Goal: Find contact information: Find contact information

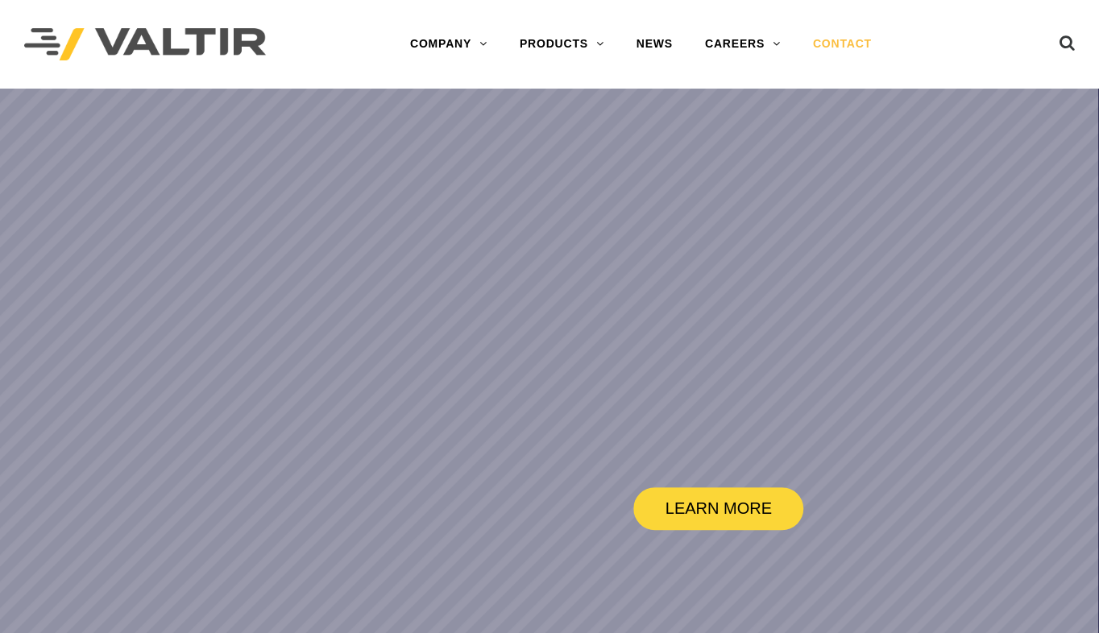
click at [838, 43] on link "CONTACT" at bounding box center [842, 44] width 91 height 32
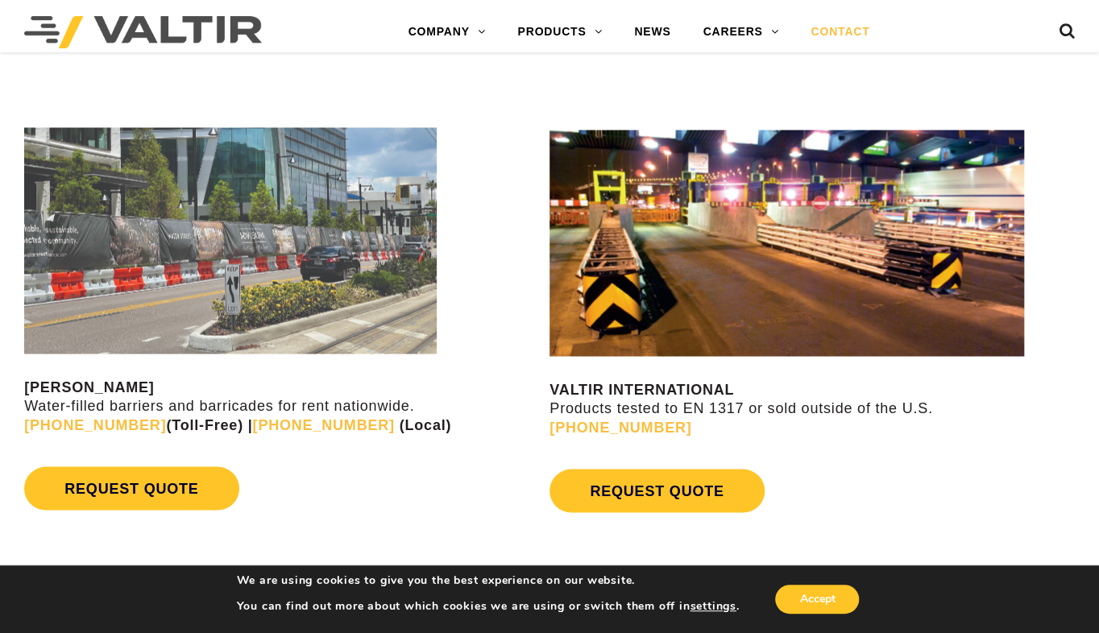
scroll to position [1366, 0]
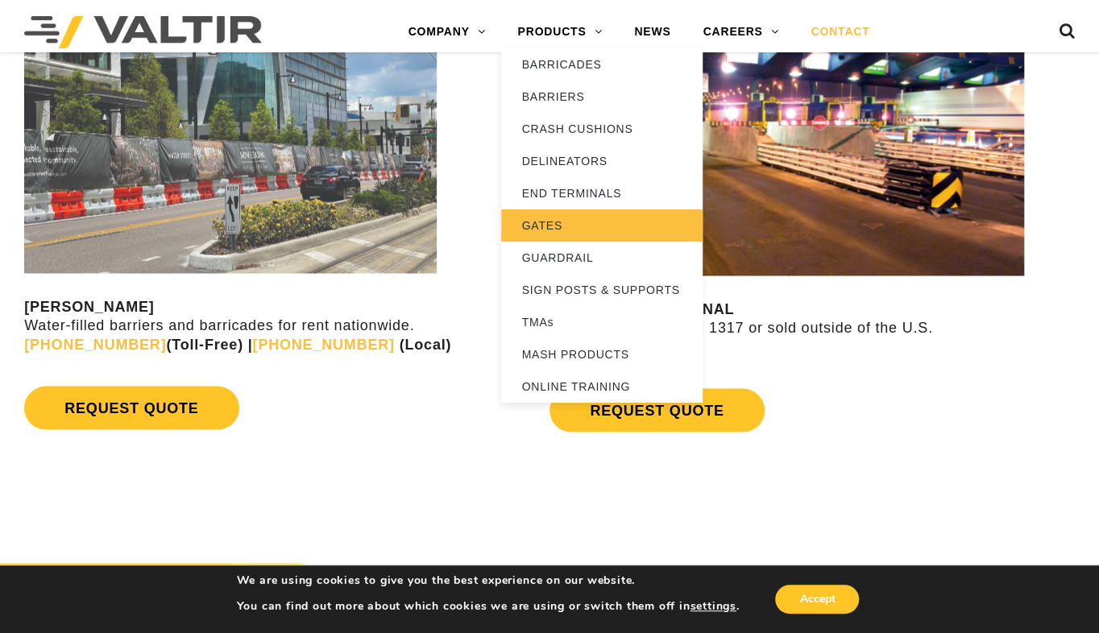
click at [536, 226] on link "GATES" at bounding box center [601, 225] width 201 height 32
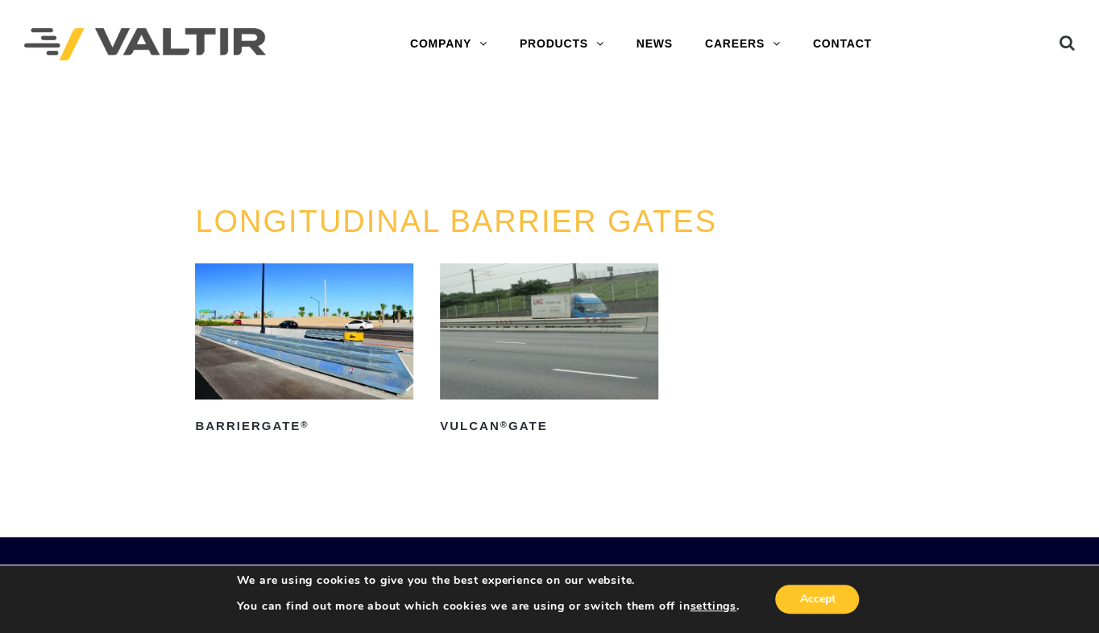
click at [769, 298] on ul "BarrierGate ® Read more Vulcan ® Gate Read more" at bounding box center [549, 372] width 708 height 219
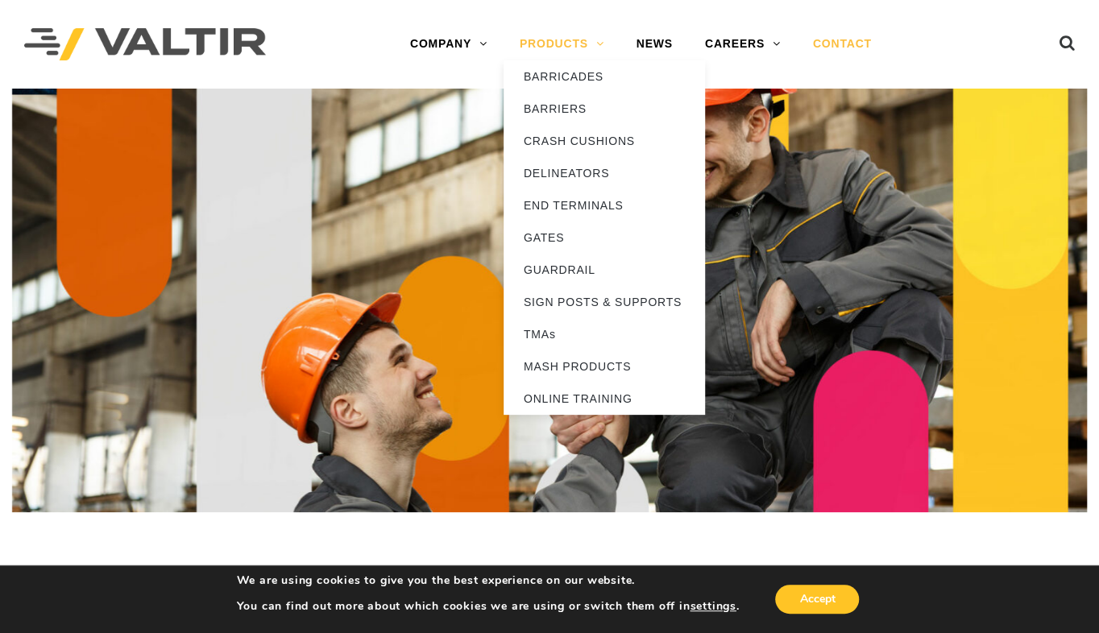
click at [597, 48] on link "PRODUCTS" at bounding box center [562, 44] width 117 height 32
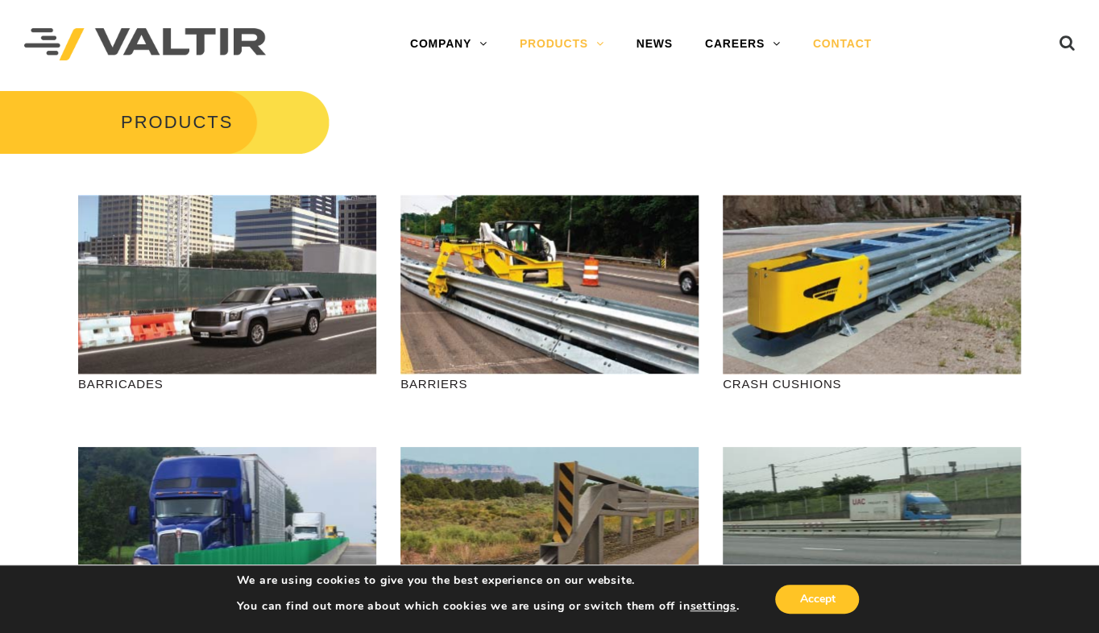
click at [837, 41] on link "CONTACT" at bounding box center [842, 44] width 91 height 32
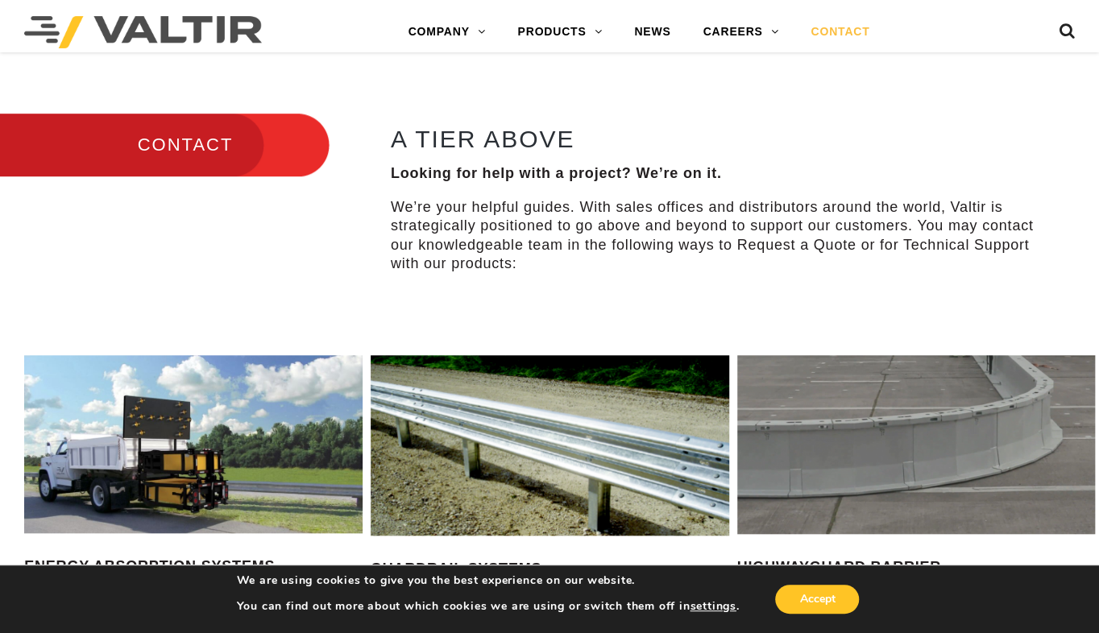
scroll to position [403, 0]
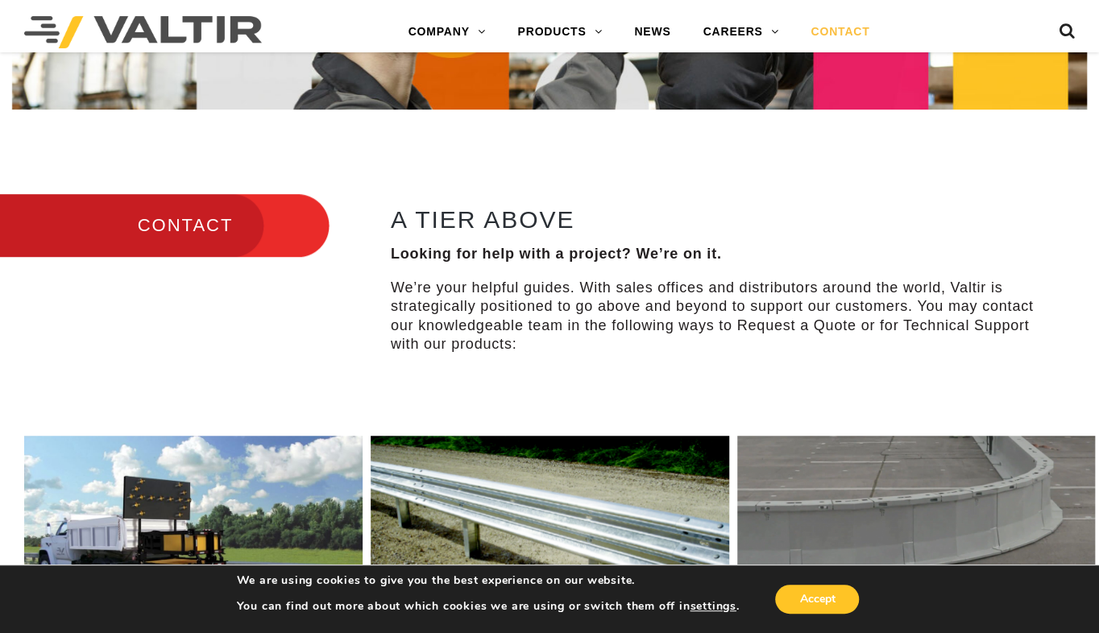
click at [209, 230] on h3 "CONTACT" at bounding box center [164, 226] width 329 height 68
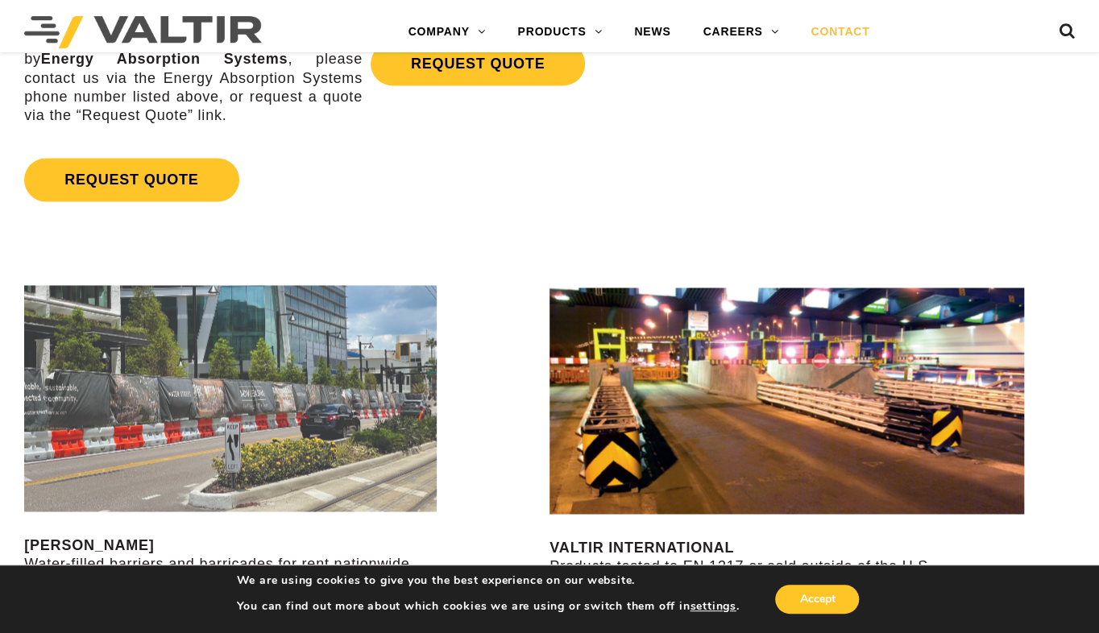
scroll to position [1289, 0]
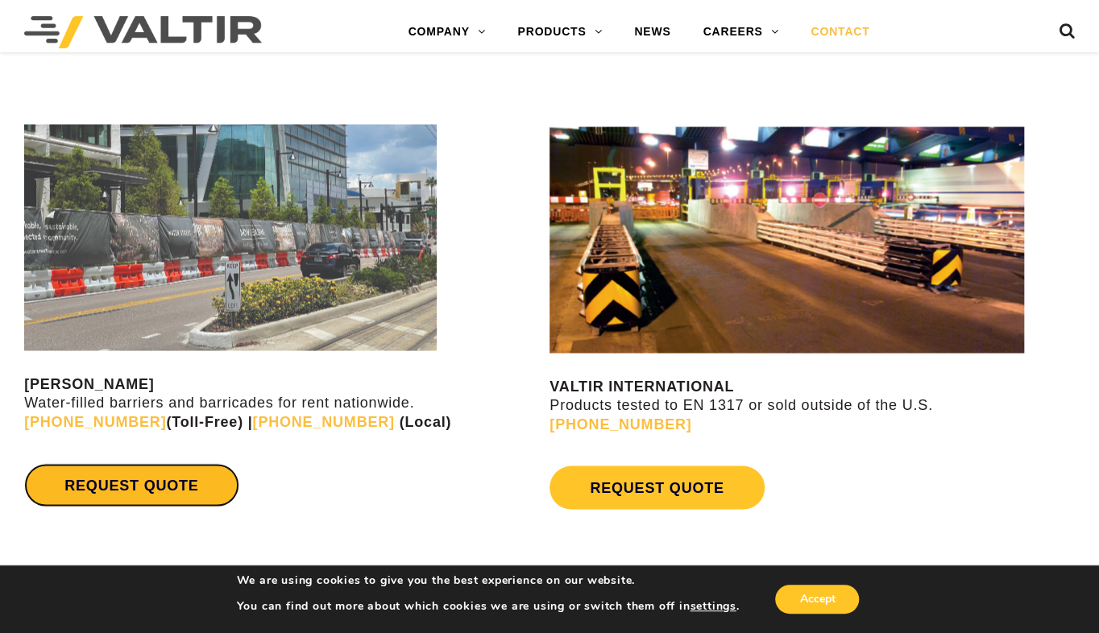
click at [174, 487] on link "REQUEST QUOTE" at bounding box center [131, 485] width 214 height 44
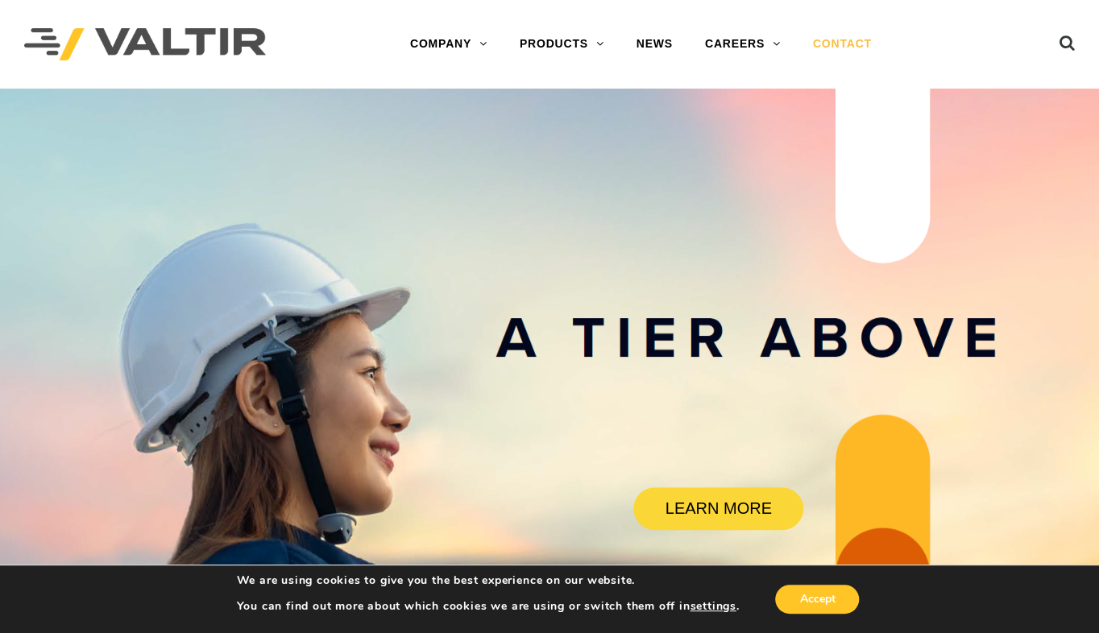
click at [852, 43] on link "CONTACT" at bounding box center [842, 44] width 91 height 32
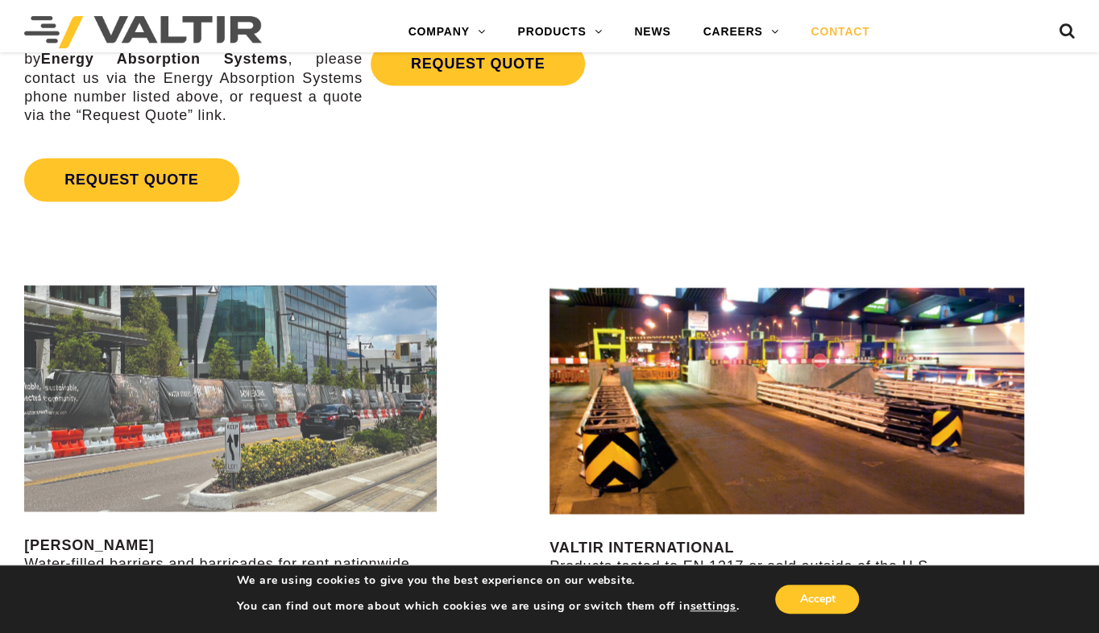
scroll to position [1289, 0]
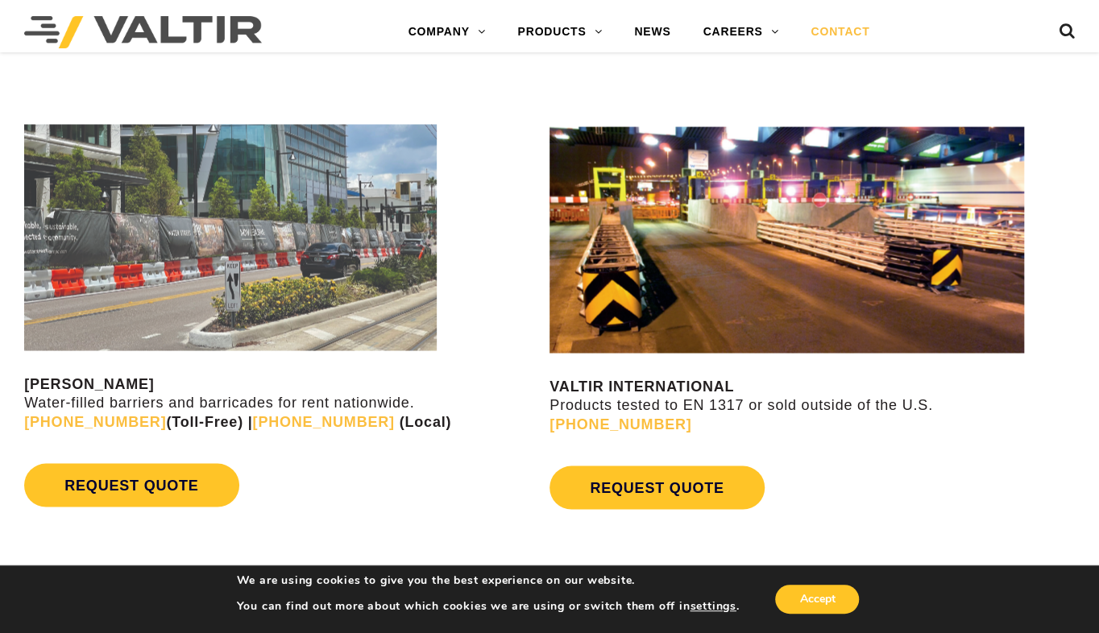
click at [841, 31] on link "CONTACT" at bounding box center [839, 32] width 91 height 32
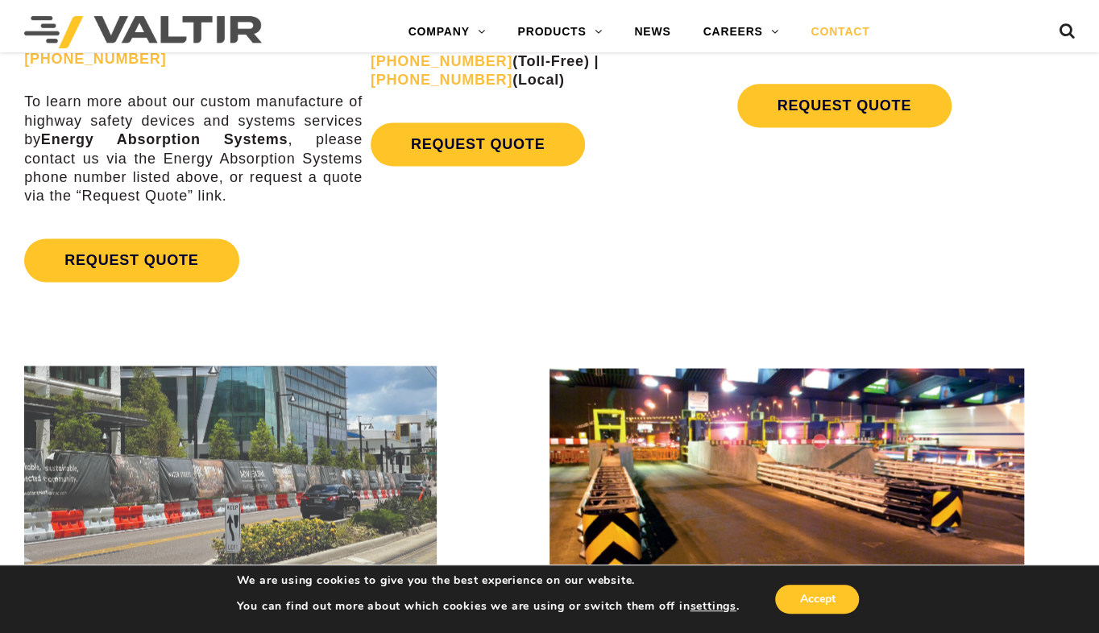
scroll to position [1289, 0]
